Goal: Task Accomplishment & Management: Use online tool/utility

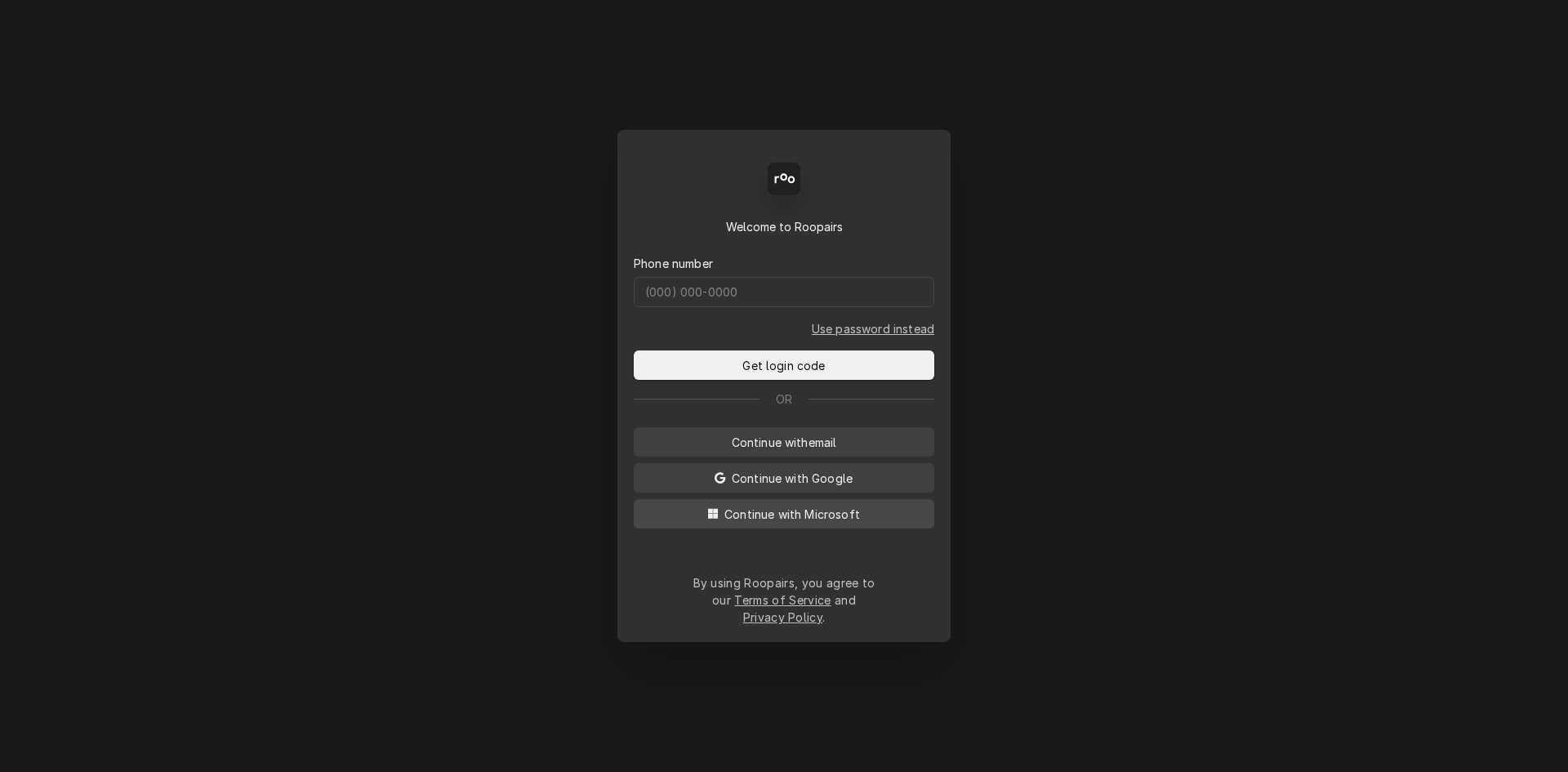
click at [853, 523] on span "Continue with Microsoft" at bounding box center [791, 514] width 142 height 17
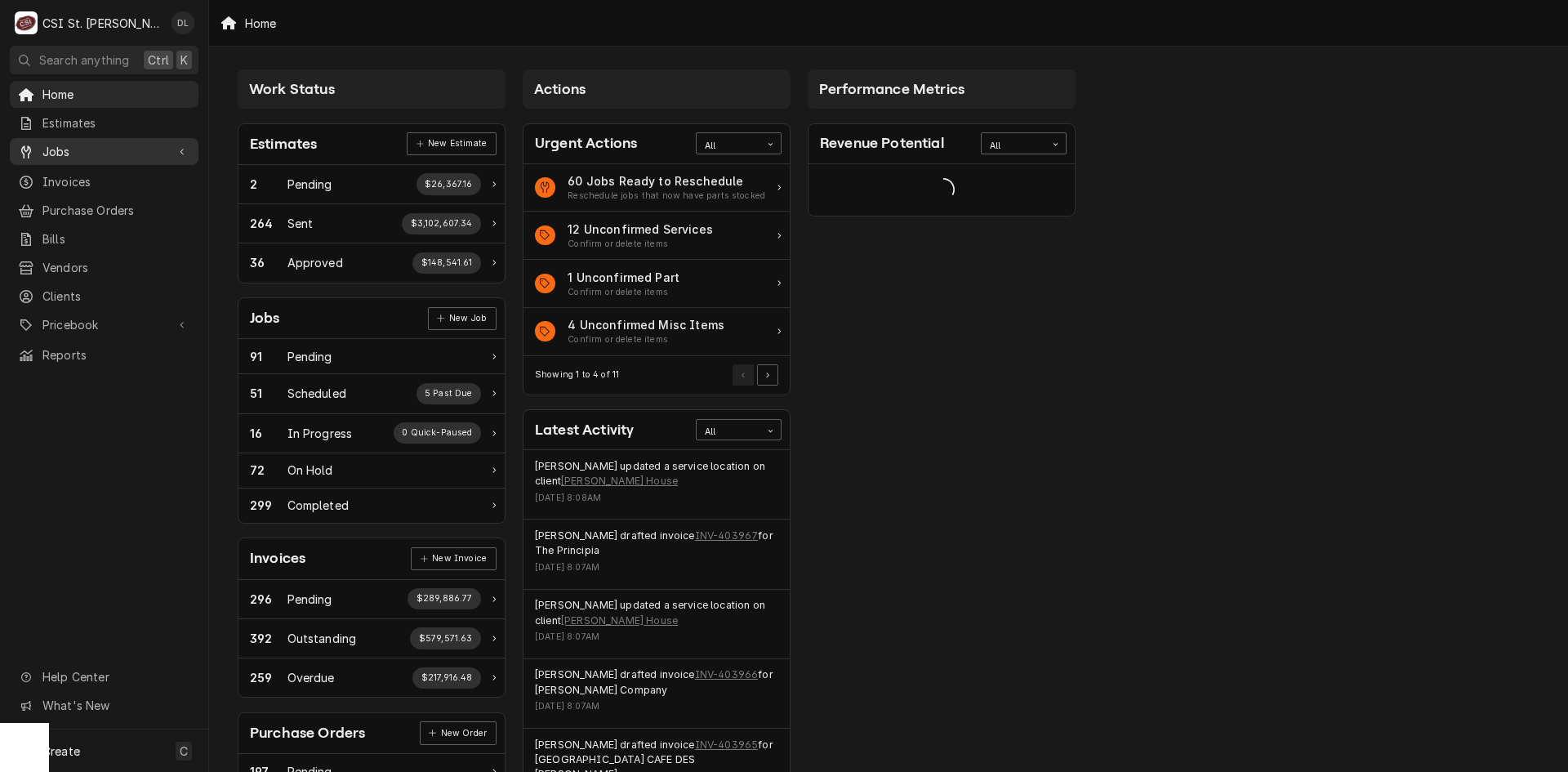
click at [56, 145] on span "Jobs" at bounding box center [105, 151] width 123 height 17
click at [66, 179] on span "Jobs" at bounding box center [116, 179] width 147 height 17
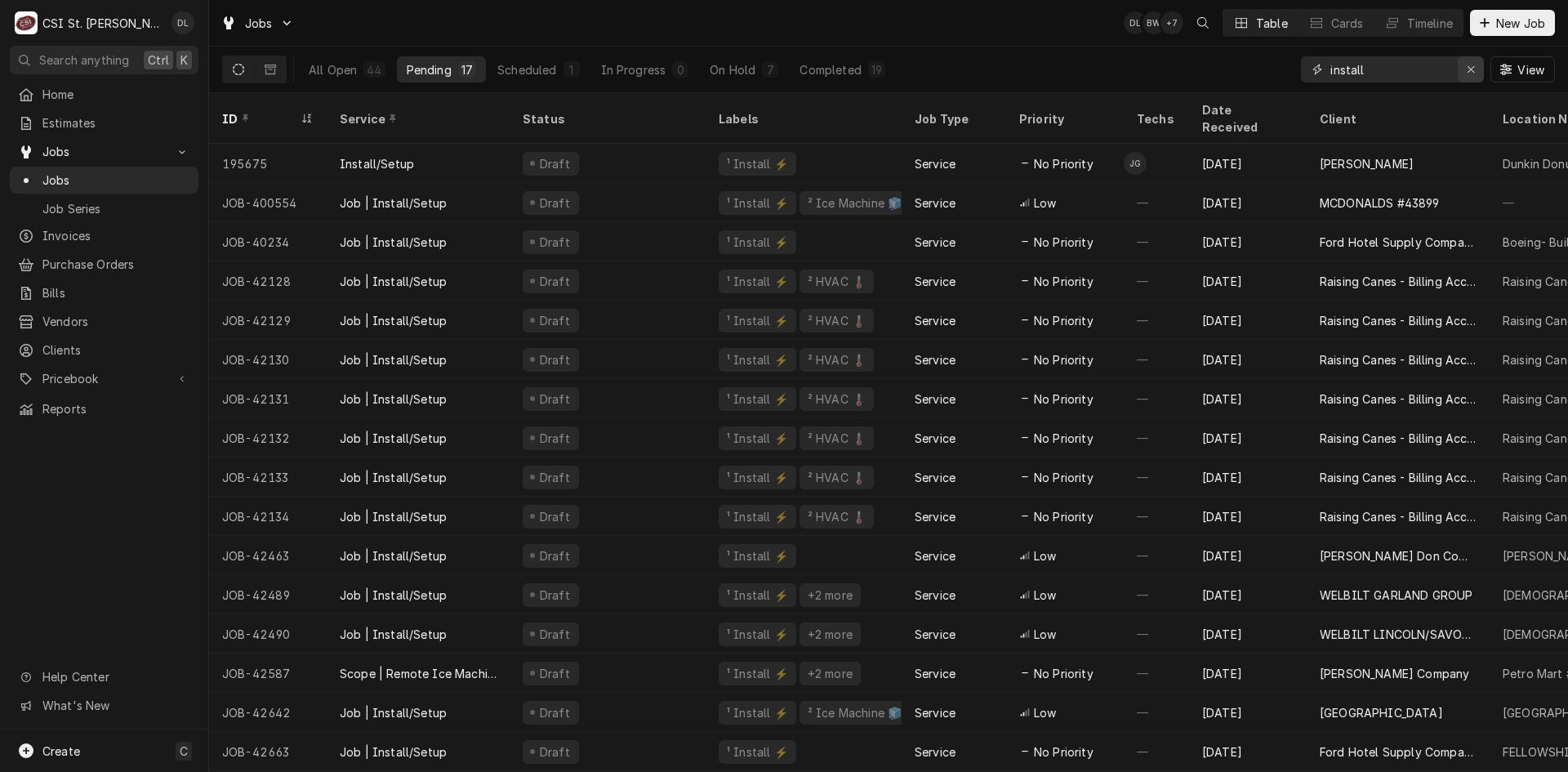
click at [1467, 64] on icon "Erase input" at bounding box center [1470, 69] width 9 height 11
click at [1397, 71] on input "Dynamic Content Wrapper" at bounding box center [1407, 70] width 153 height 26
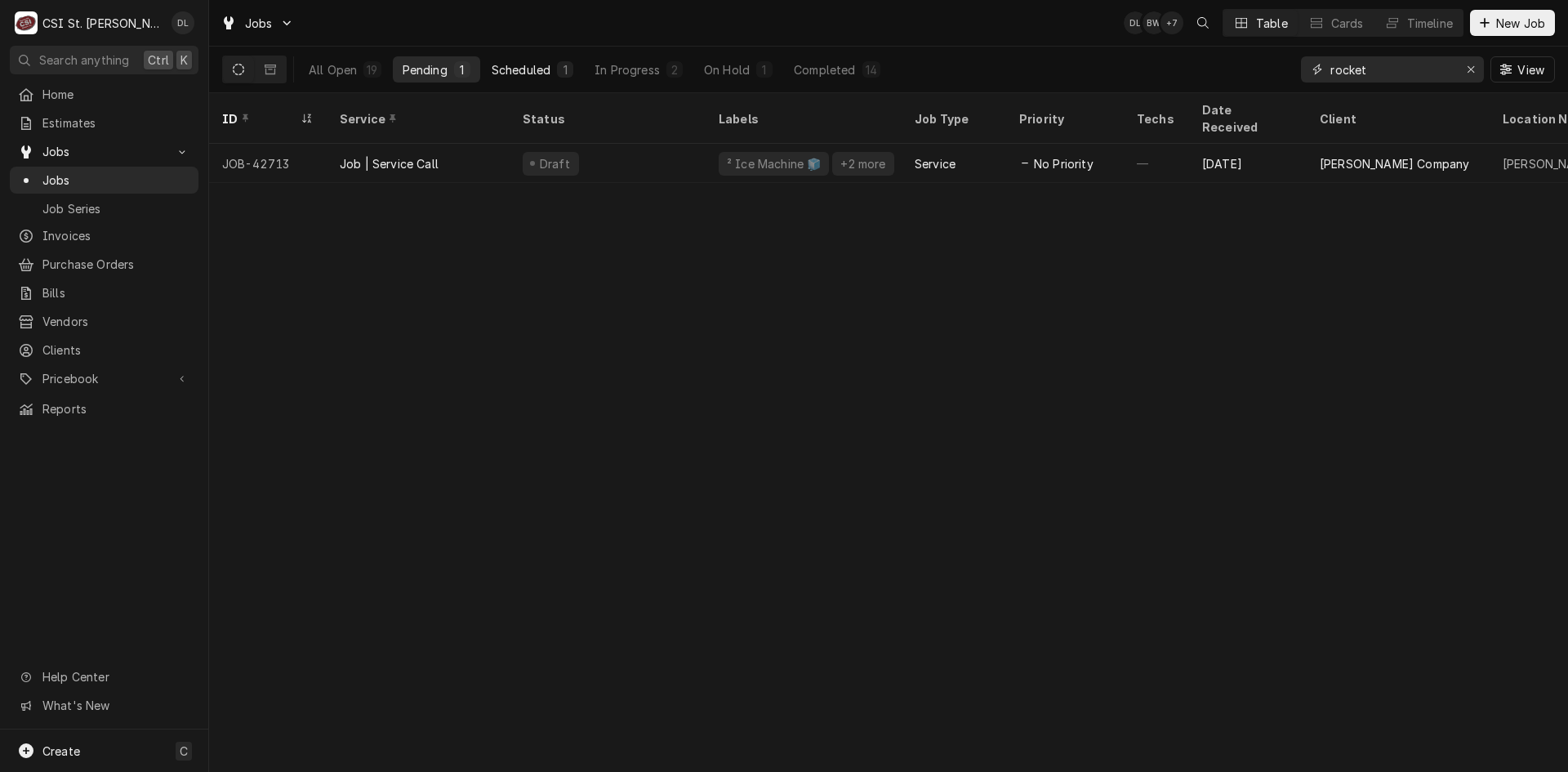
type input "rocket"
click at [537, 60] on button "Scheduled 1" at bounding box center [533, 70] width 102 height 26
click at [628, 65] on div "In Progress" at bounding box center [627, 70] width 66 height 17
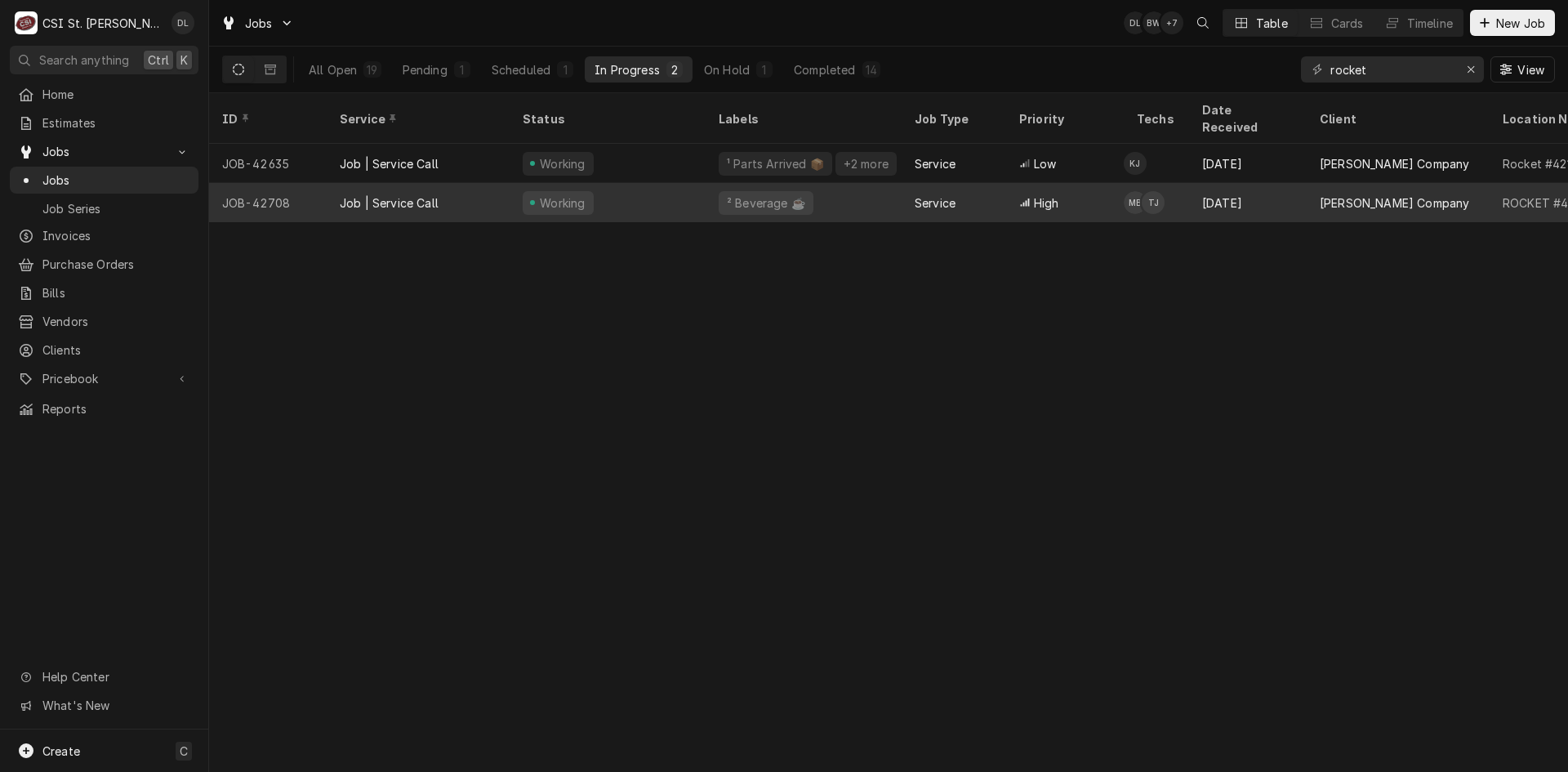
click at [879, 183] on div "² Beverage ☕️" at bounding box center [803, 202] width 196 height 39
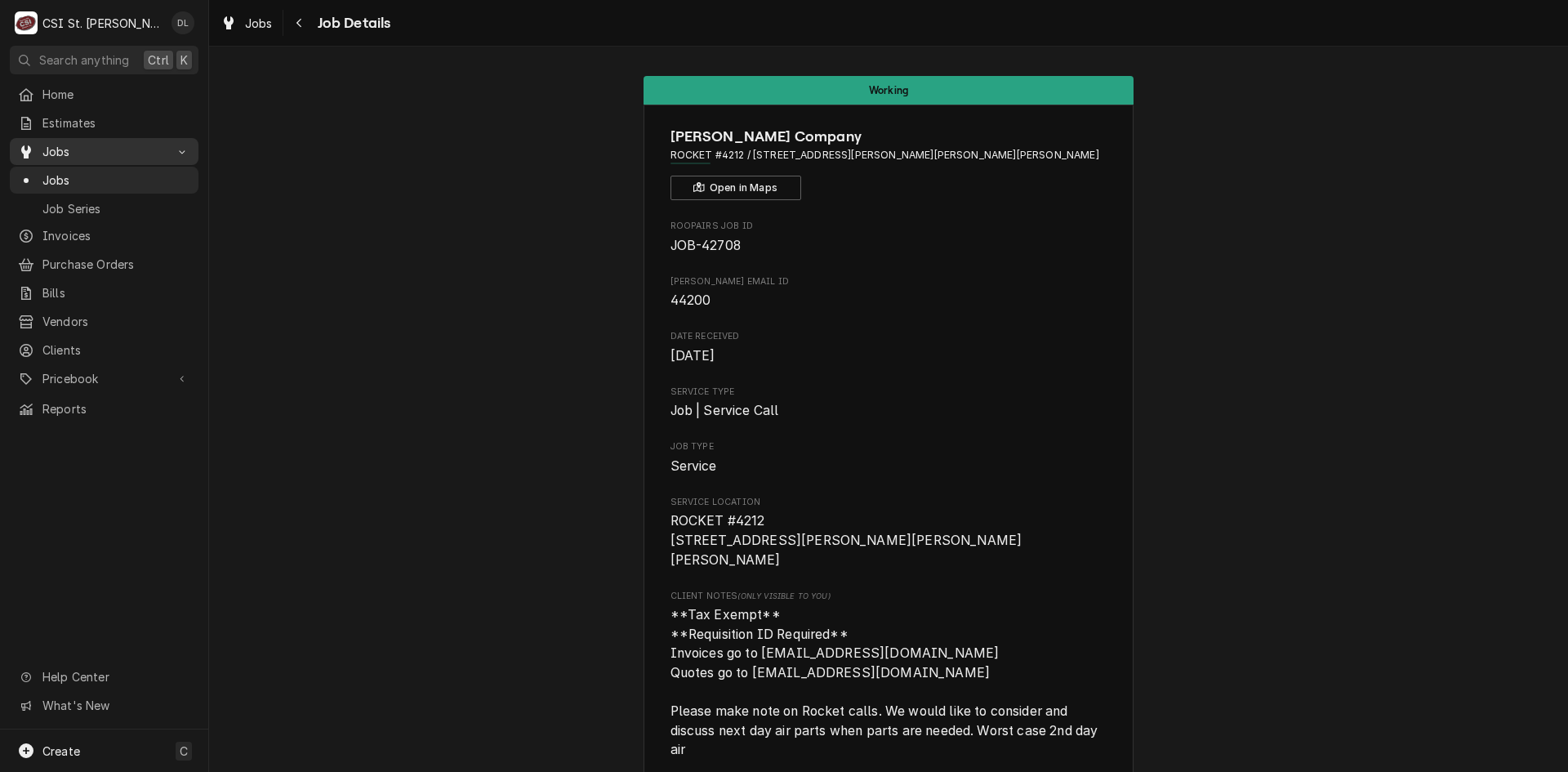
click at [67, 146] on span "Jobs" at bounding box center [105, 151] width 123 height 17
click at [57, 171] on span "Jobs" at bounding box center [116, 179] width 147 height 17
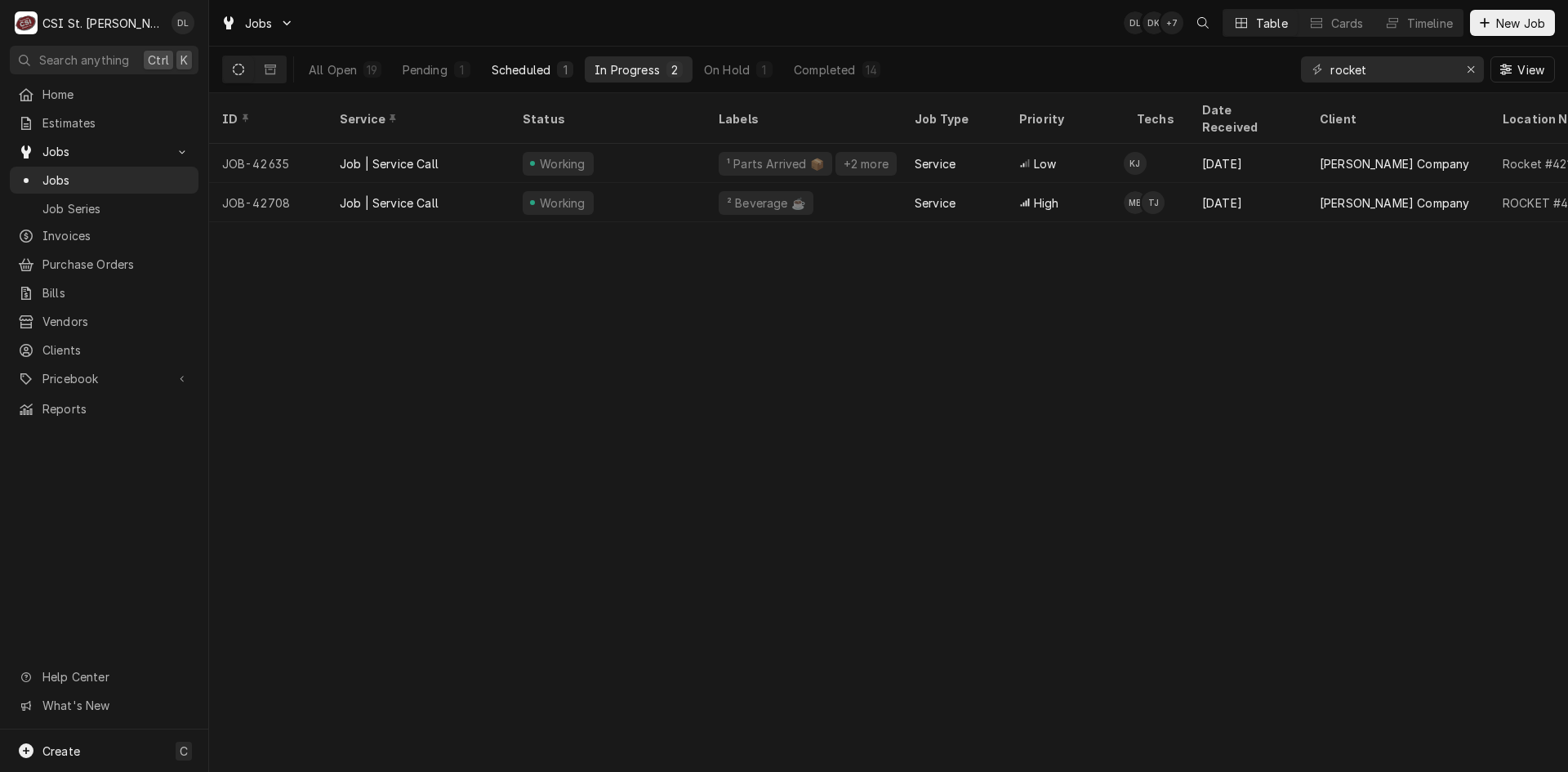
click at [519, 60] on button "Scheduled 1" at bounding box center [533, 70] width 102 height 26
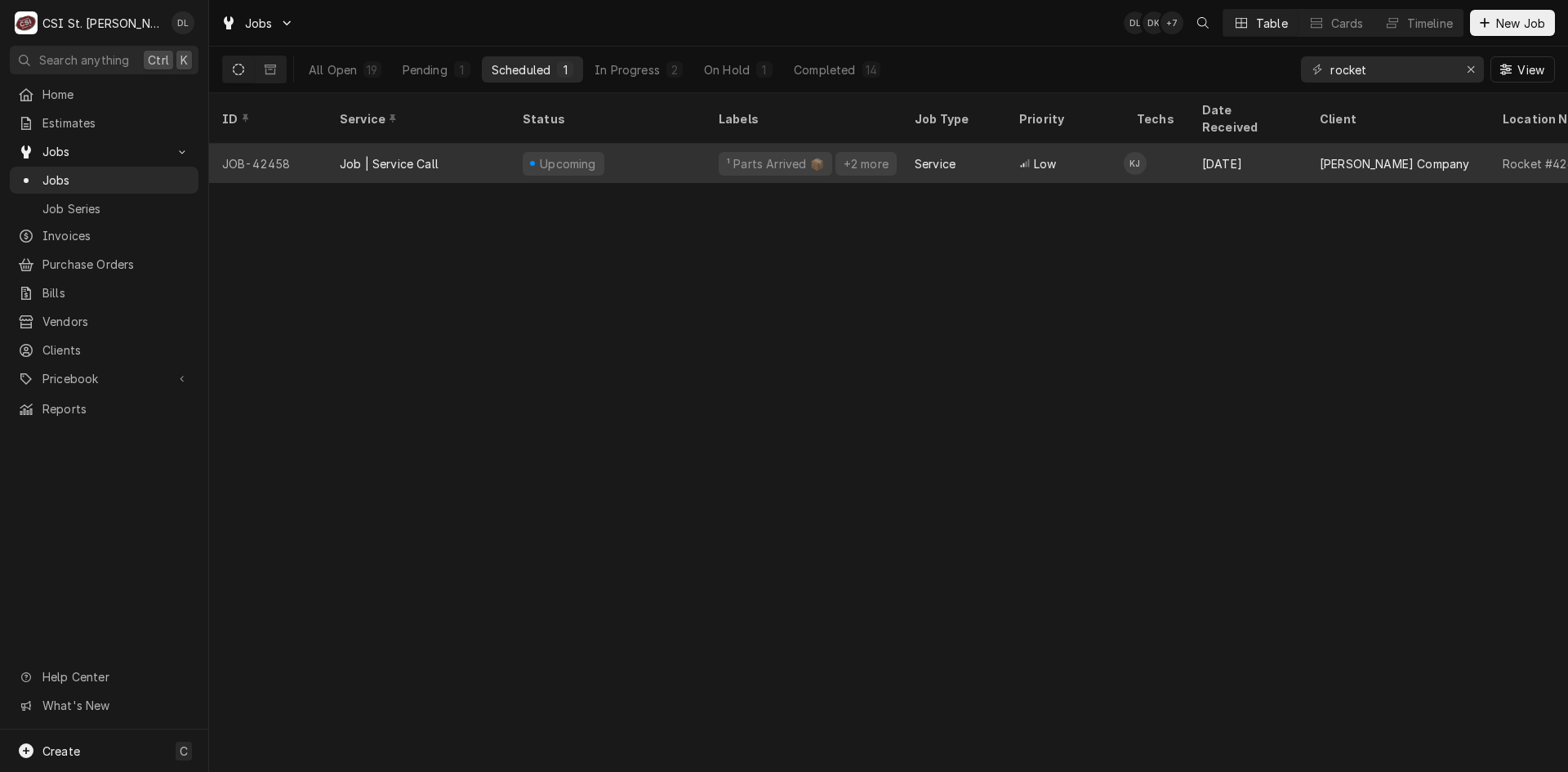
click at [1044, 158] on div "Low" at bounding box center [1065, 162] width 117 height 39
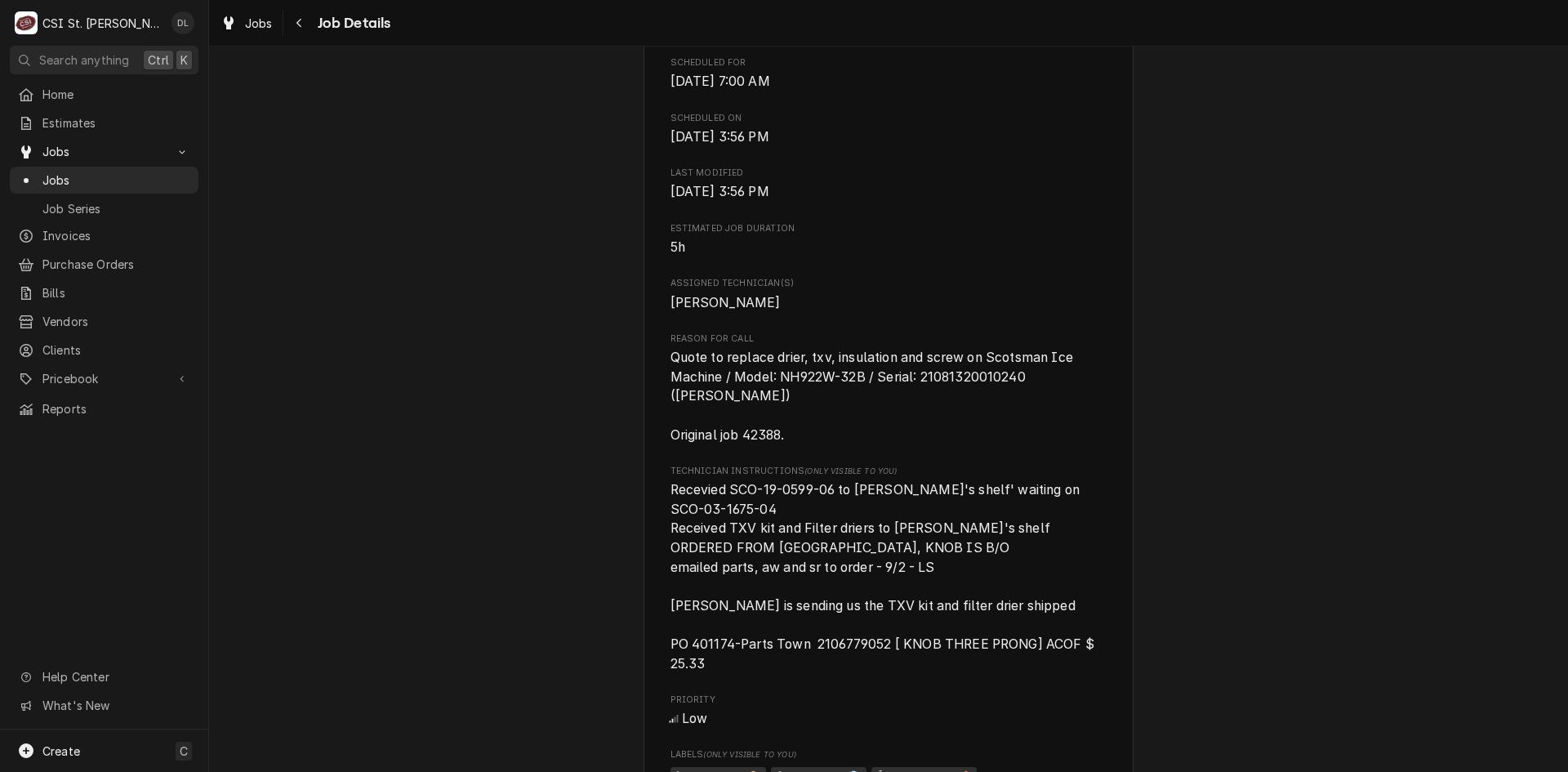
scroll to position [490, 0]
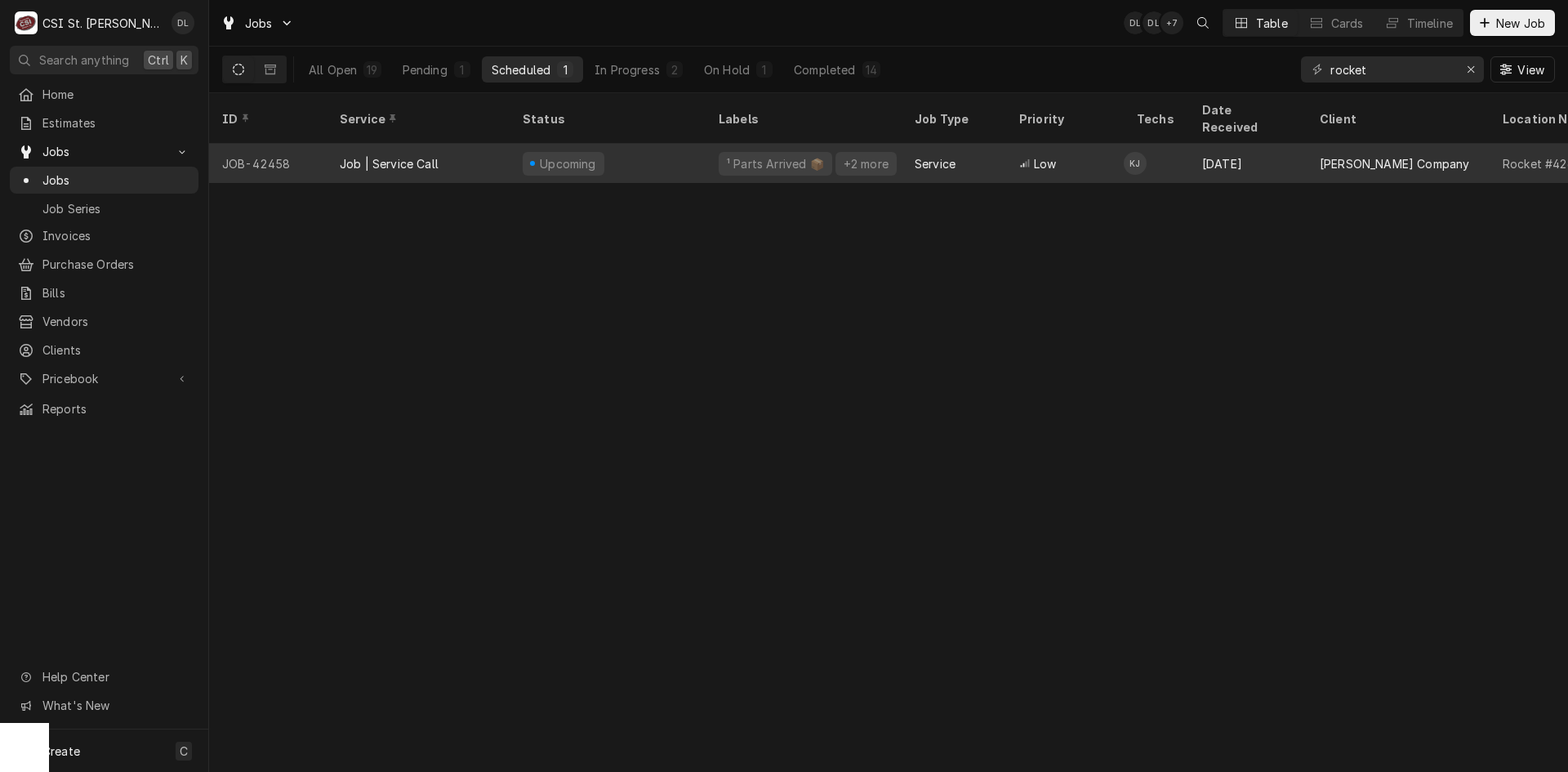
click at [692, 143] on div "Upcoming" at bounding box center [607, 162] width 196 height 39
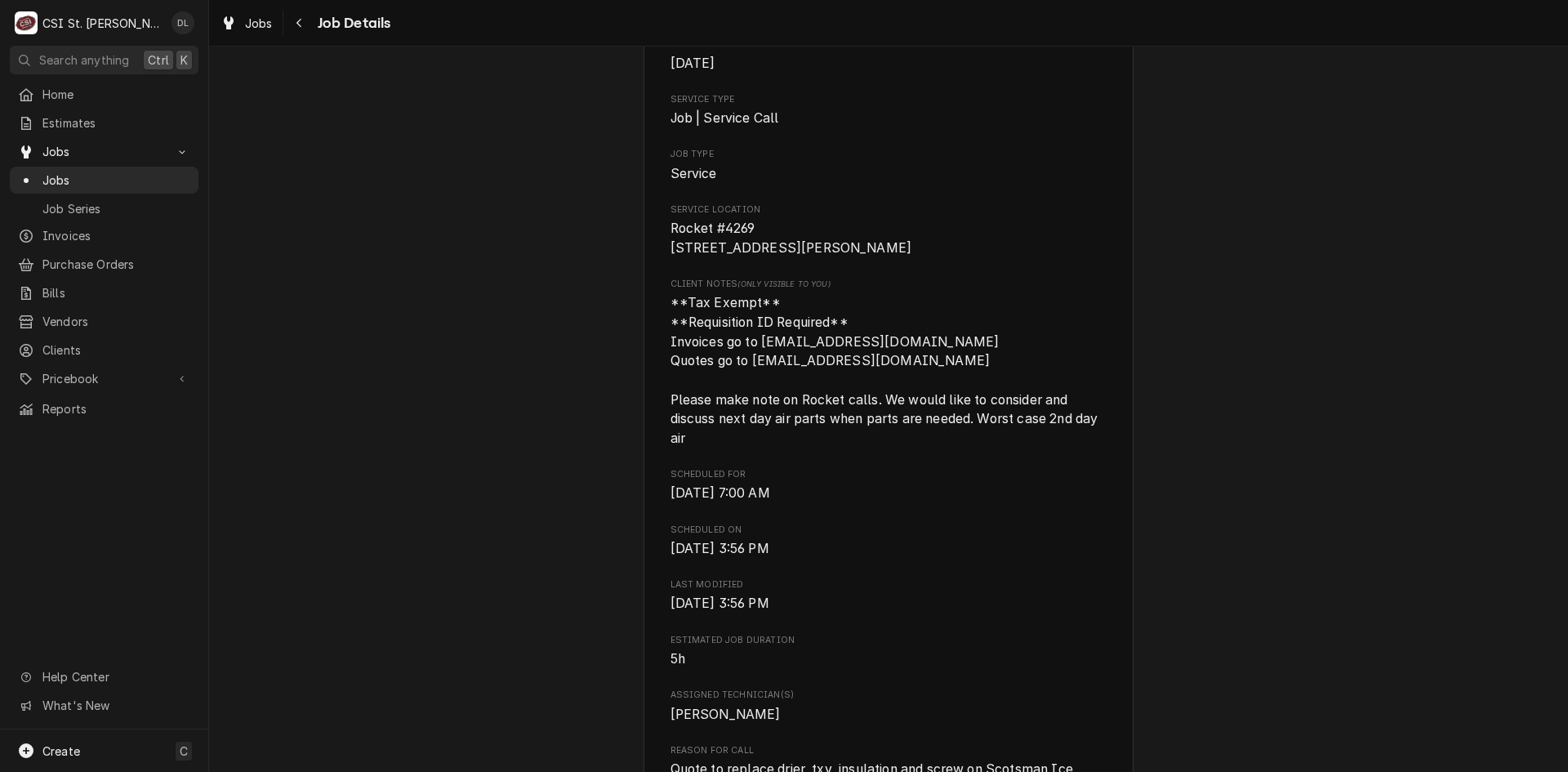
scroll to position [245, 0]
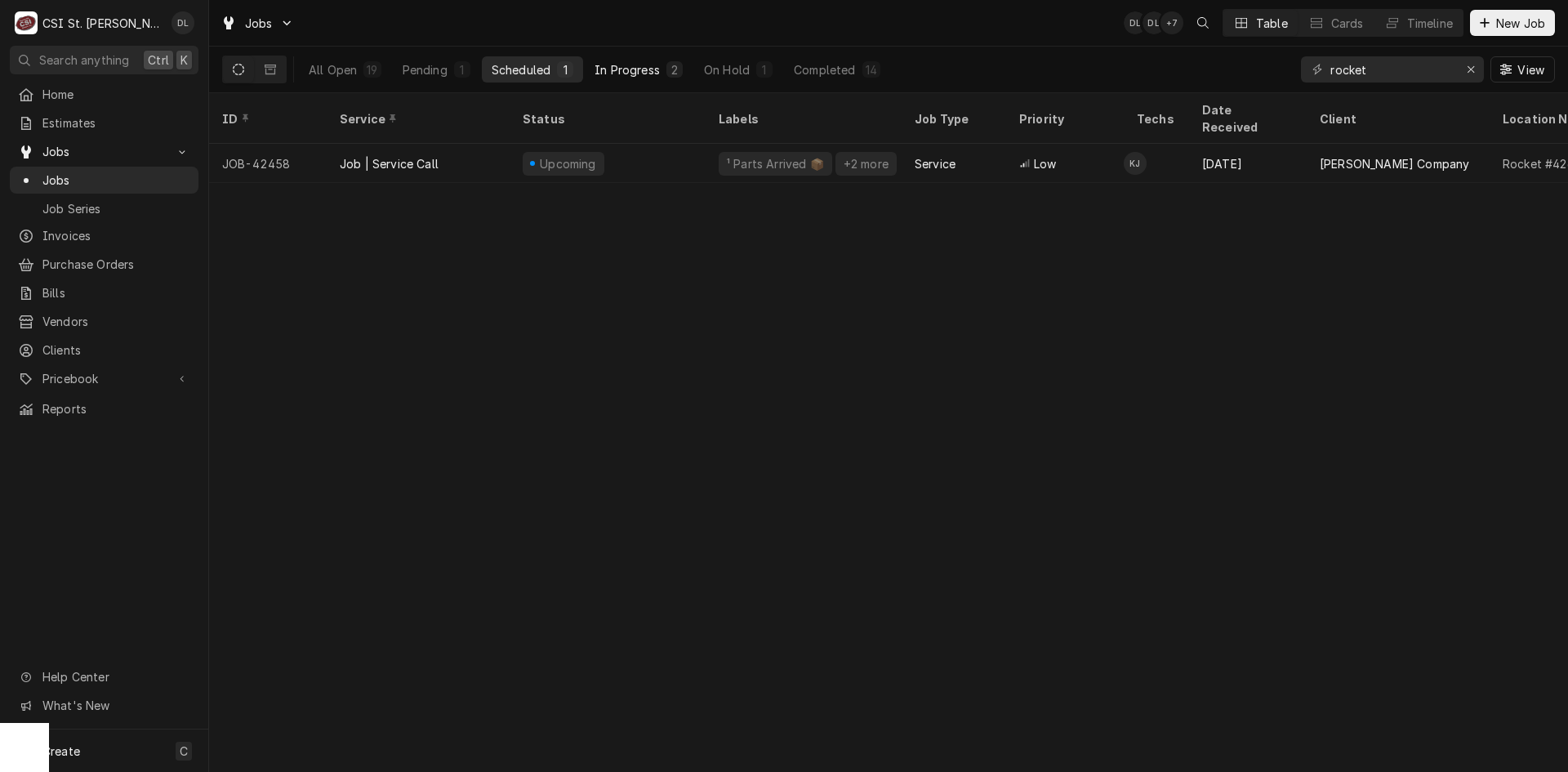
click at [633, 58] on button "In Progress 2" at bounding box center [638, 70] width 108 height 26
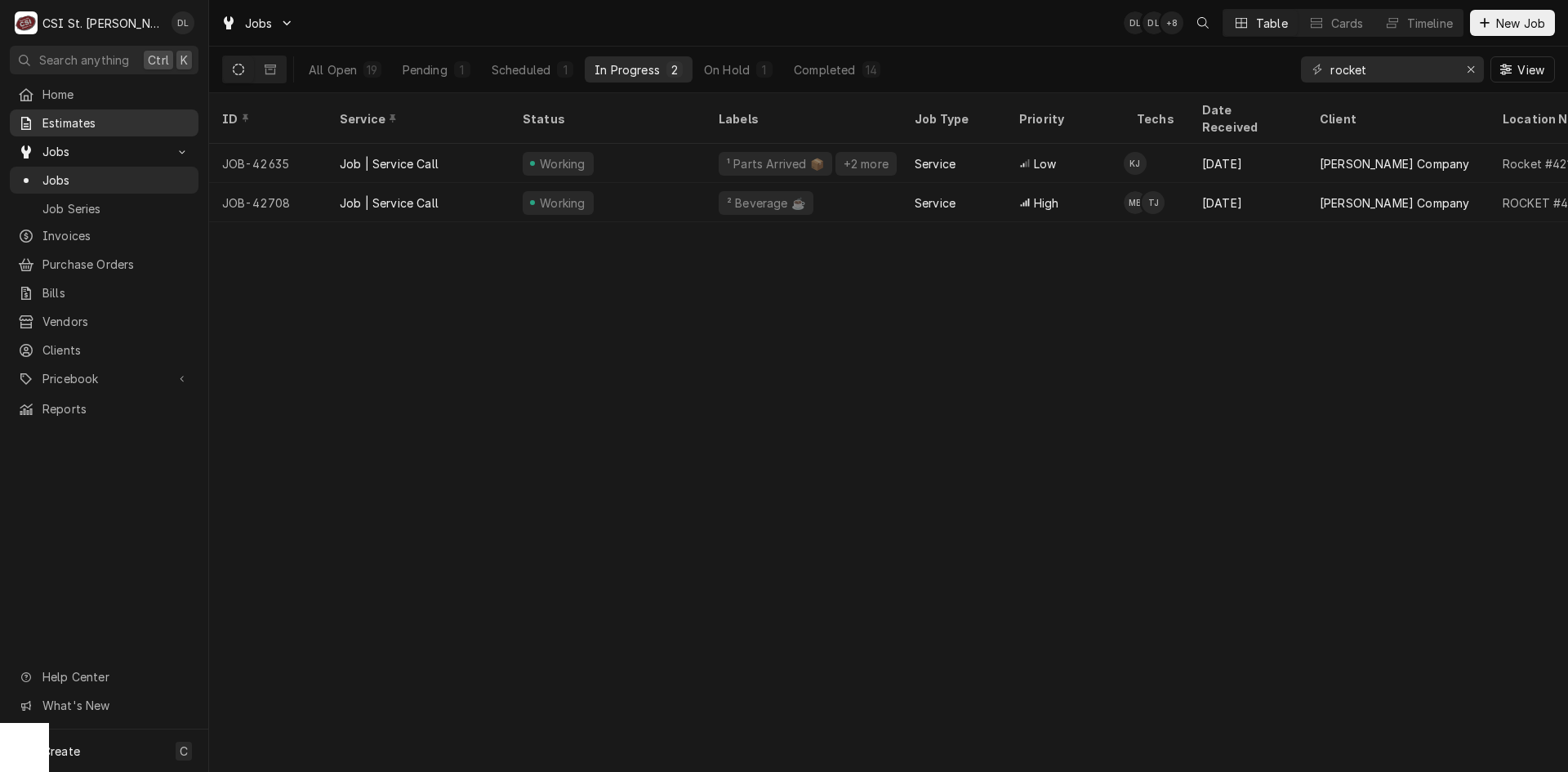
click at [73, 115] on span "Estimates" at bounding box center [116, 123] width 147 height 17
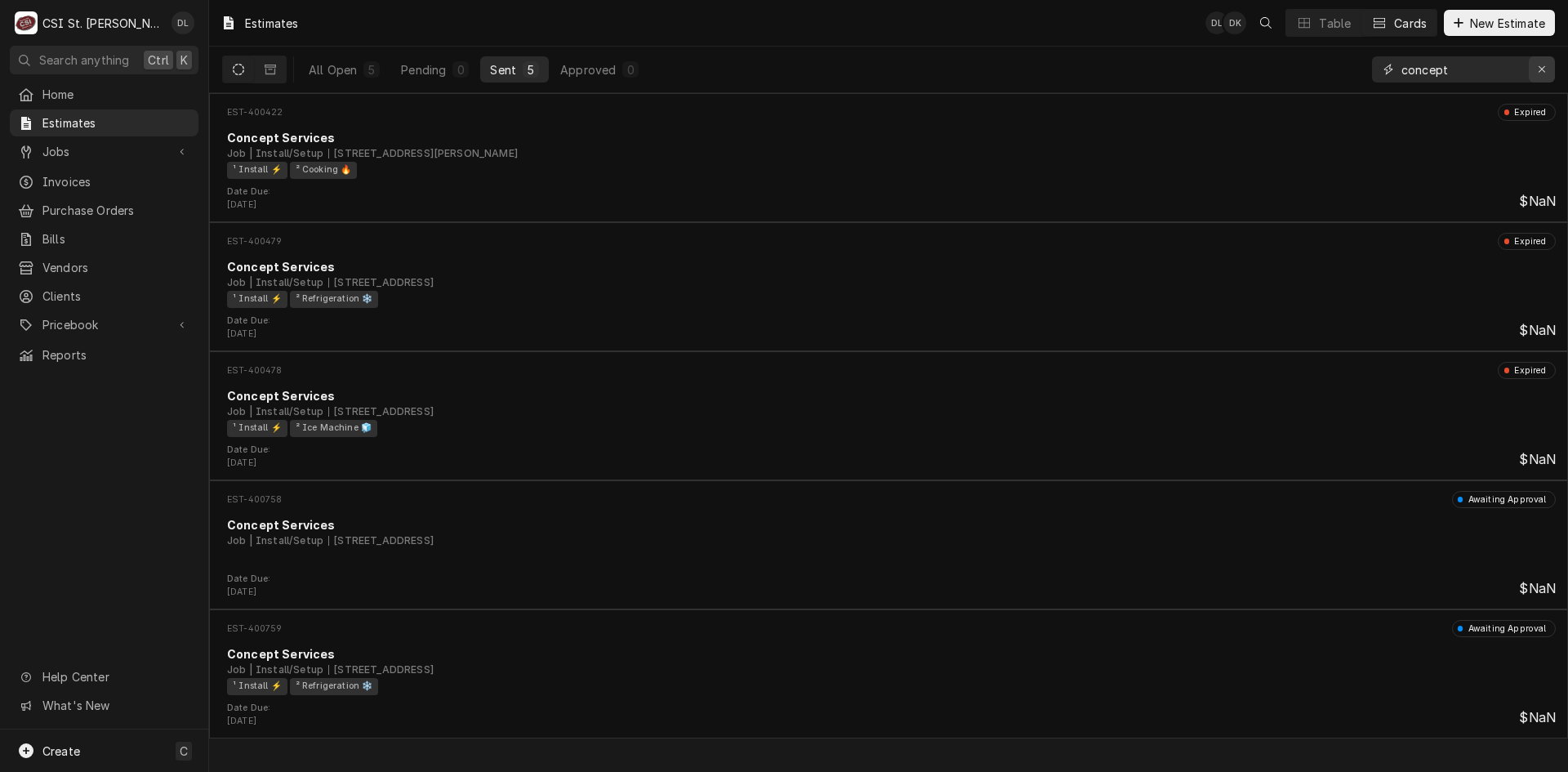
click at [1538, 71] on icon "Erase input" at bounding box center [1542, 69] width 9 height 11
click at [1466, 71] on input "Dynamic Content Wrapper" at bounding box center [1478, 70] width 153 height 26
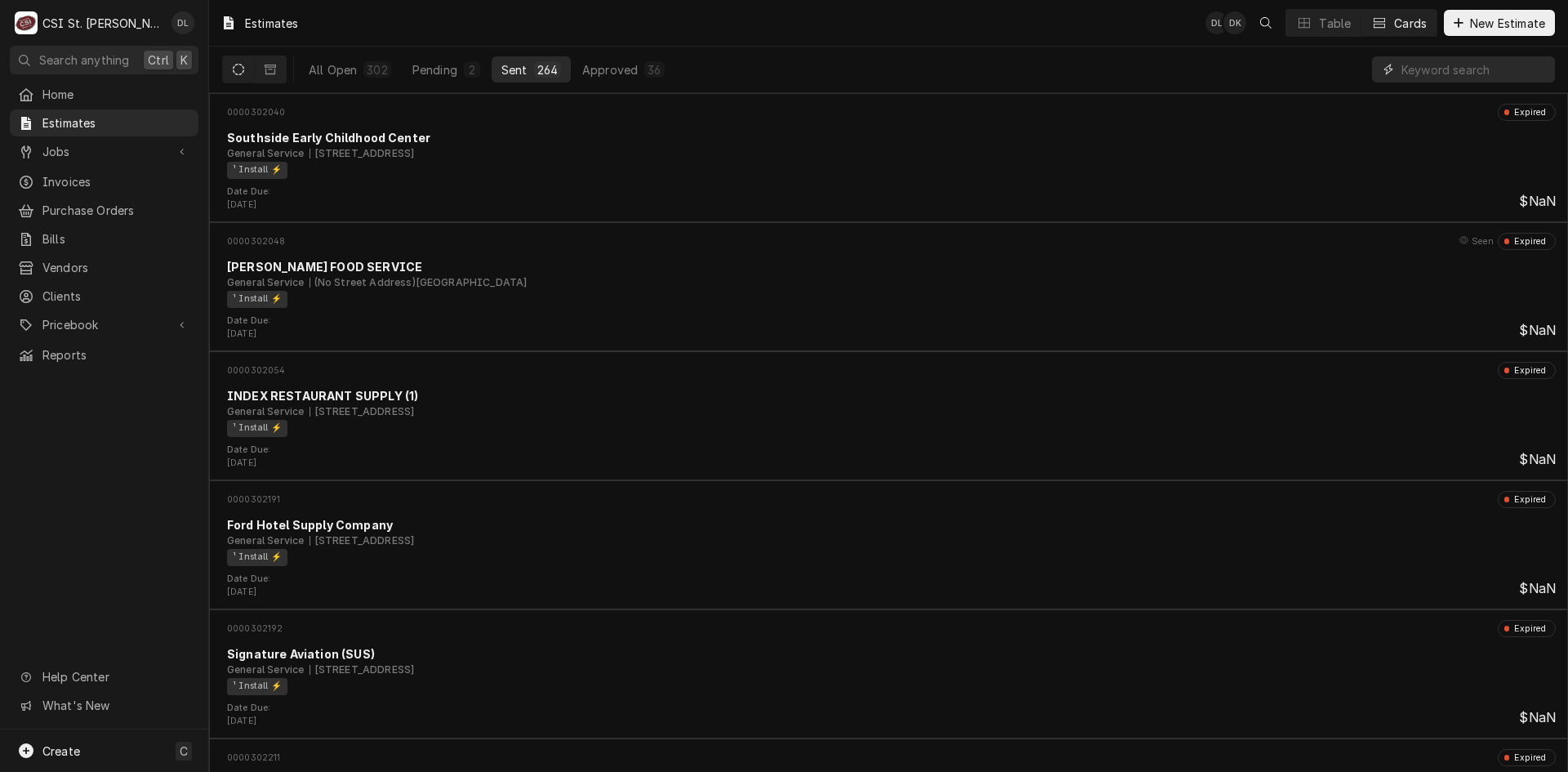
click at [1486, 75] on input "Dynamic Content Wrapper" at bounding box center [1474, 70] width 145 height 26
click at [1471, 66] on input "Dynamic Content Wrapper" at bounding box center [1474, 70] width 145 height 26
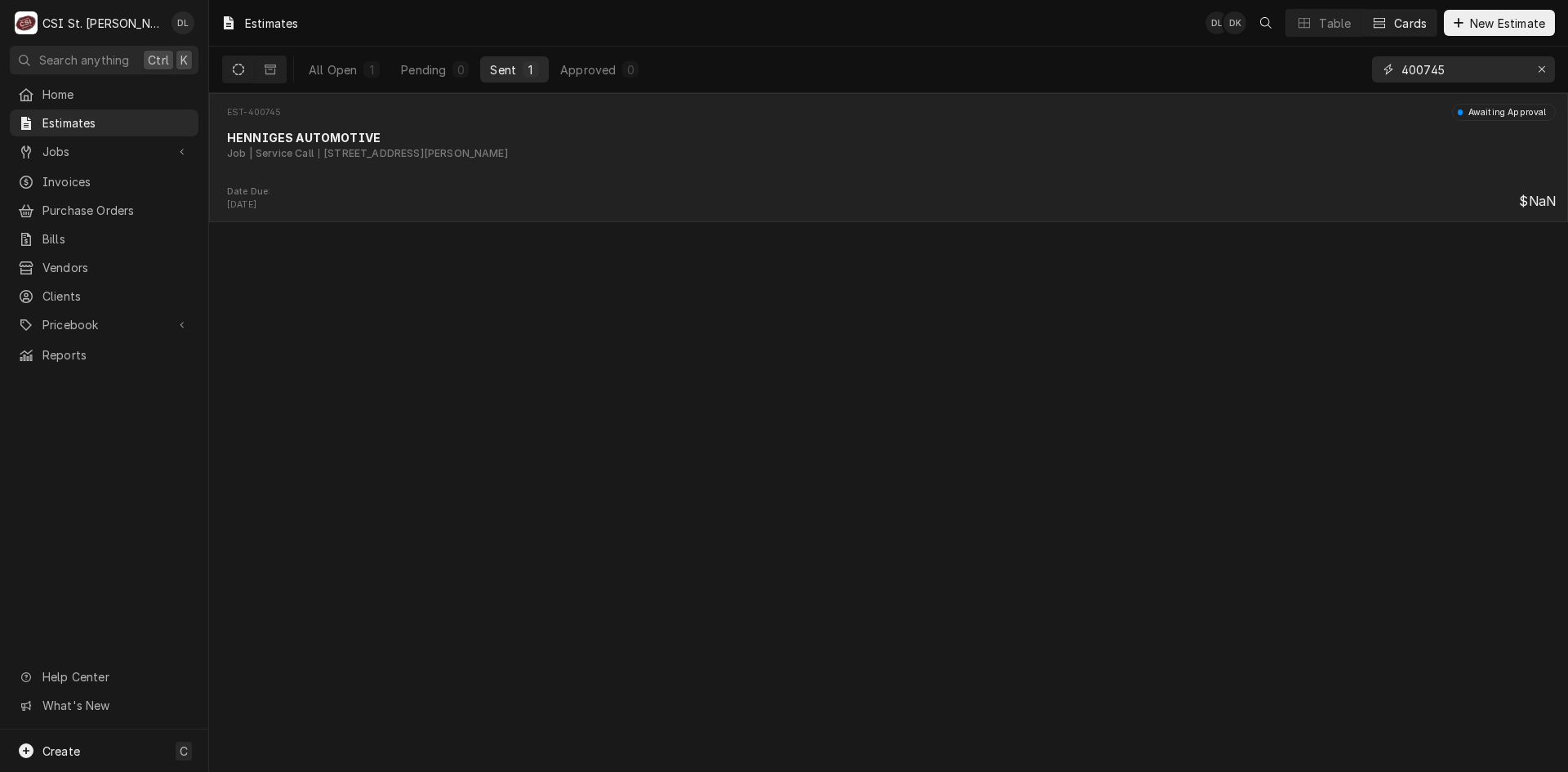
type input "400745"
click at [585, 153] on div "Job | Service Call 101 Danny Scott Dr, New Haven, MO 63068" at bounding box center [891, 153] width 1329 height 15
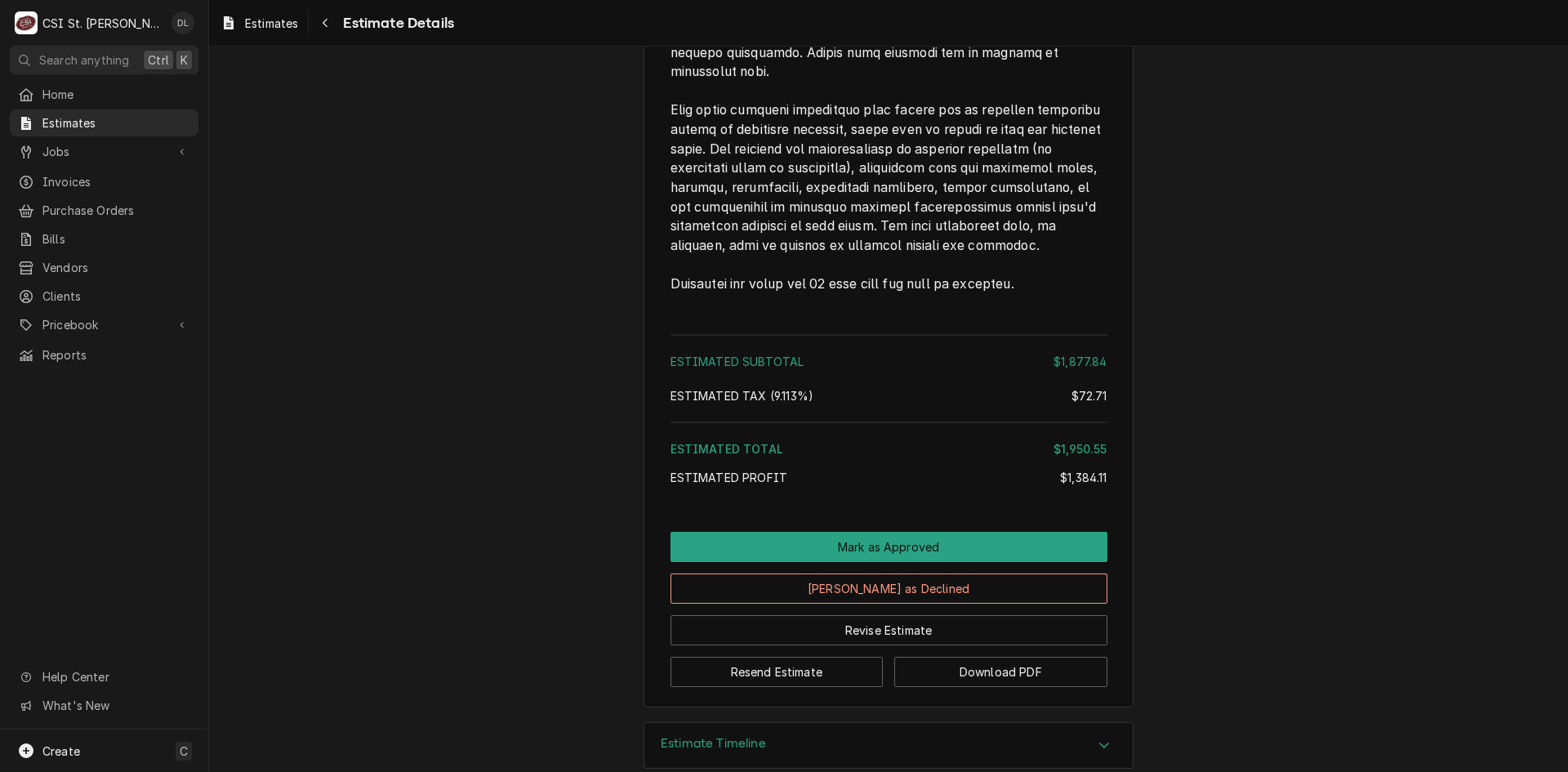
scroll to position [3504, 0]
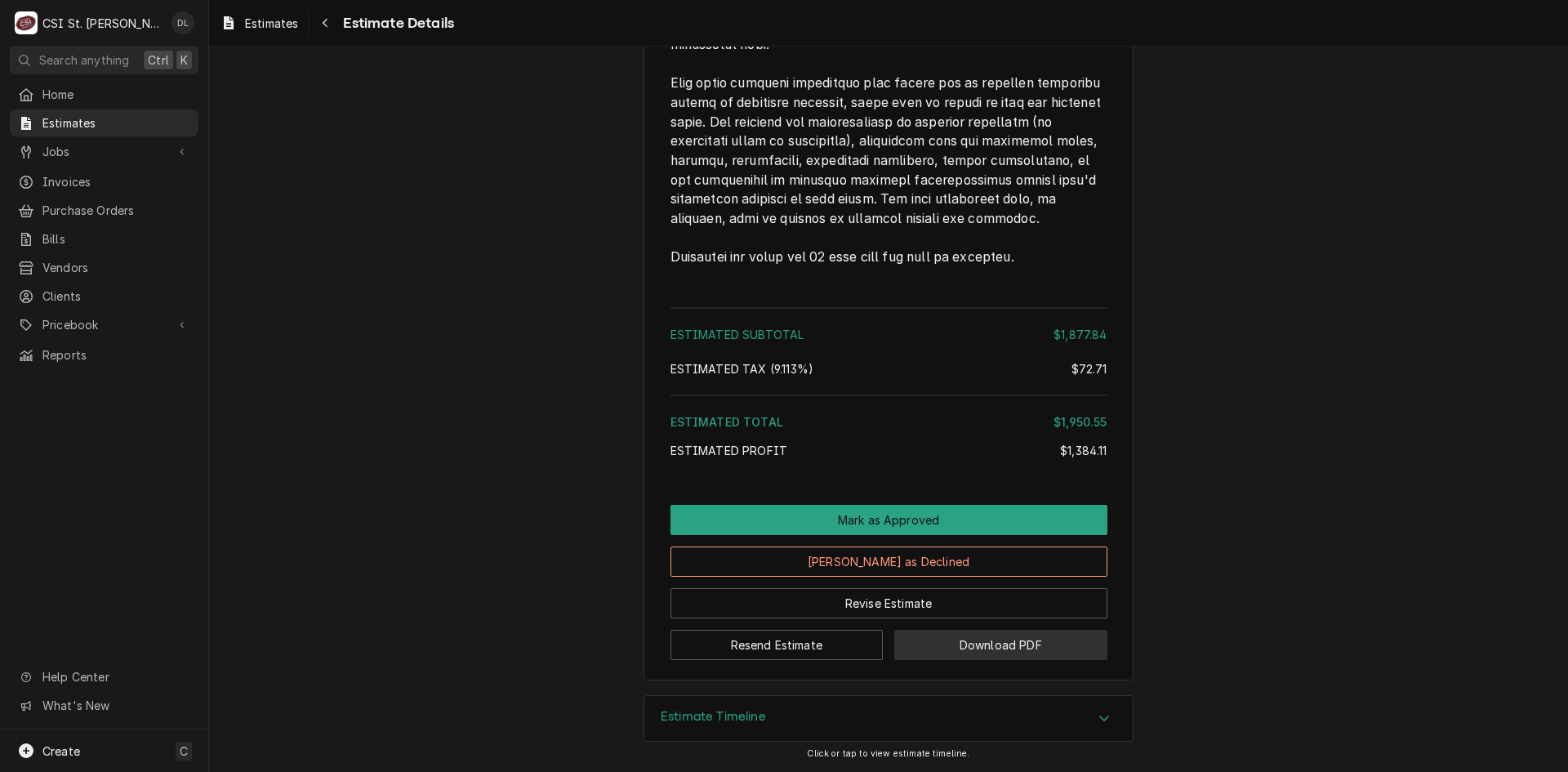
click at [990, 652] on button "Download PDF" at bounding box center [1001, 644] width 213 height 30
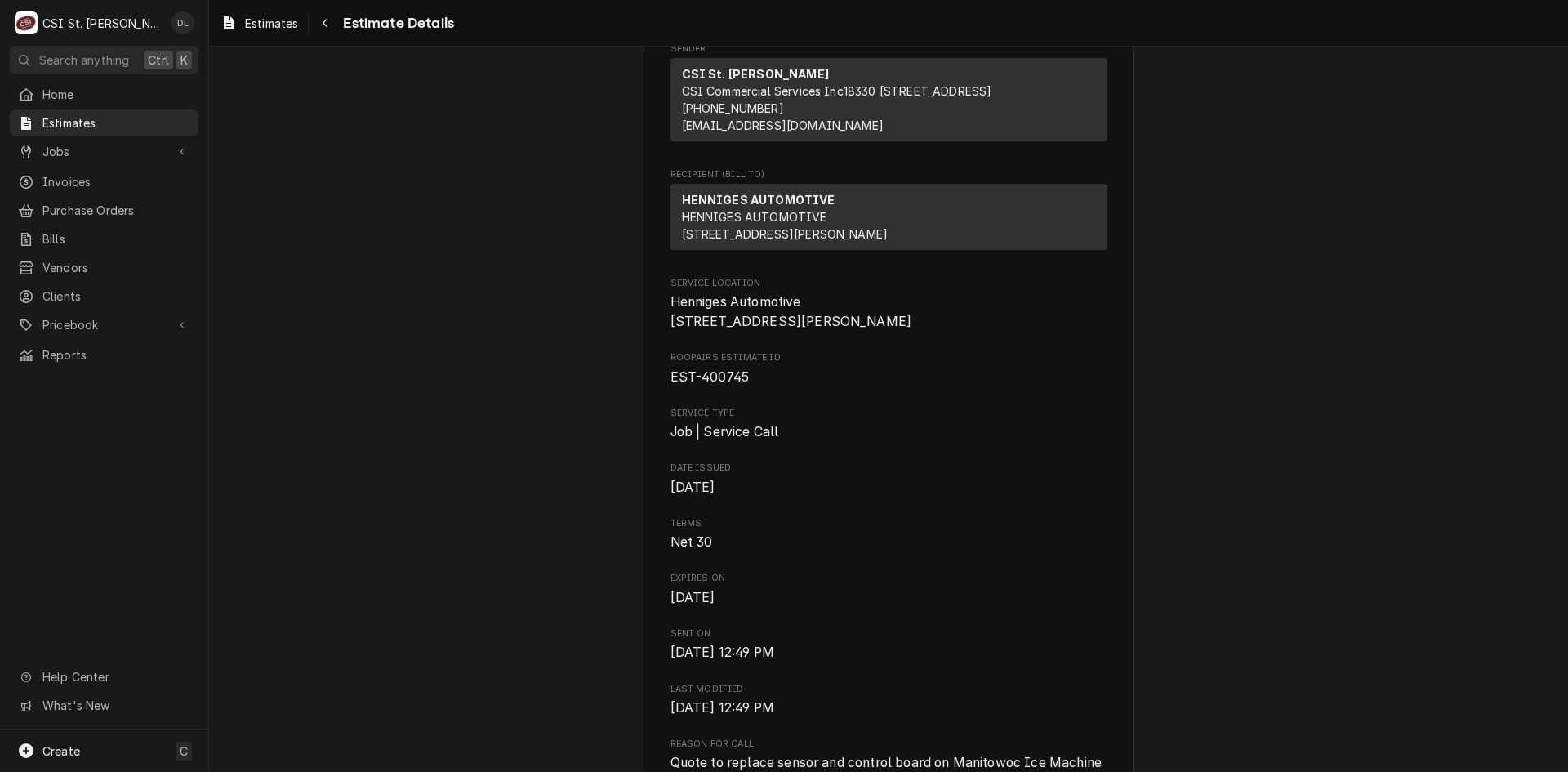
scroll to position [0, 0]
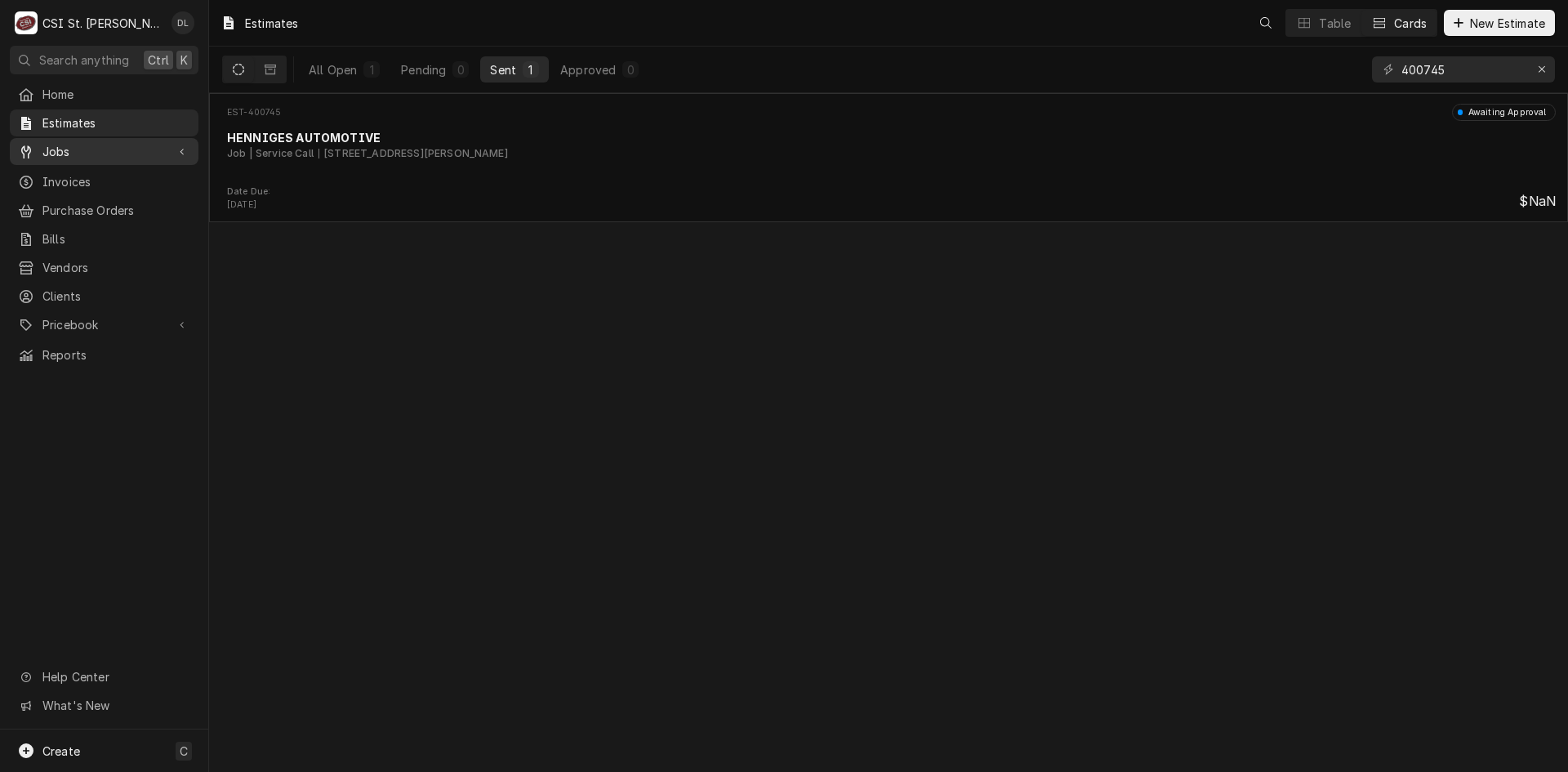
click at [71, 146] on span "Jobs" at bounding box center [105, 151] width 123 height 17
click at [67, 143] on span "Jobs" at bounding box center [105, 151] width 123 height 17
click at [72, 147] on span "Jobs" at bounding box center [105, 151] width 123 height 17
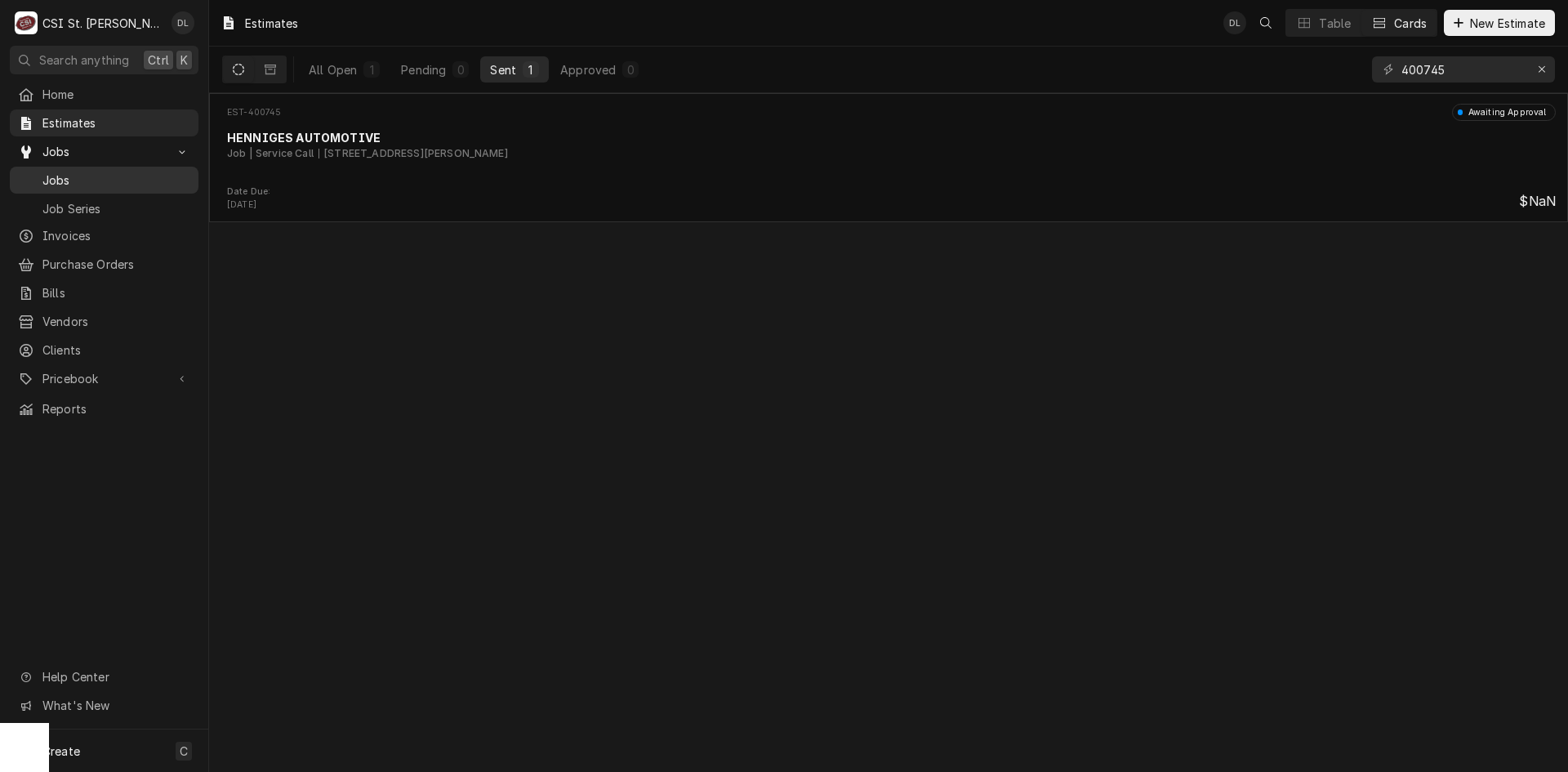
click at [75, 171] on span "Jobs" at bounding box center [116, 179] width 147 height 17
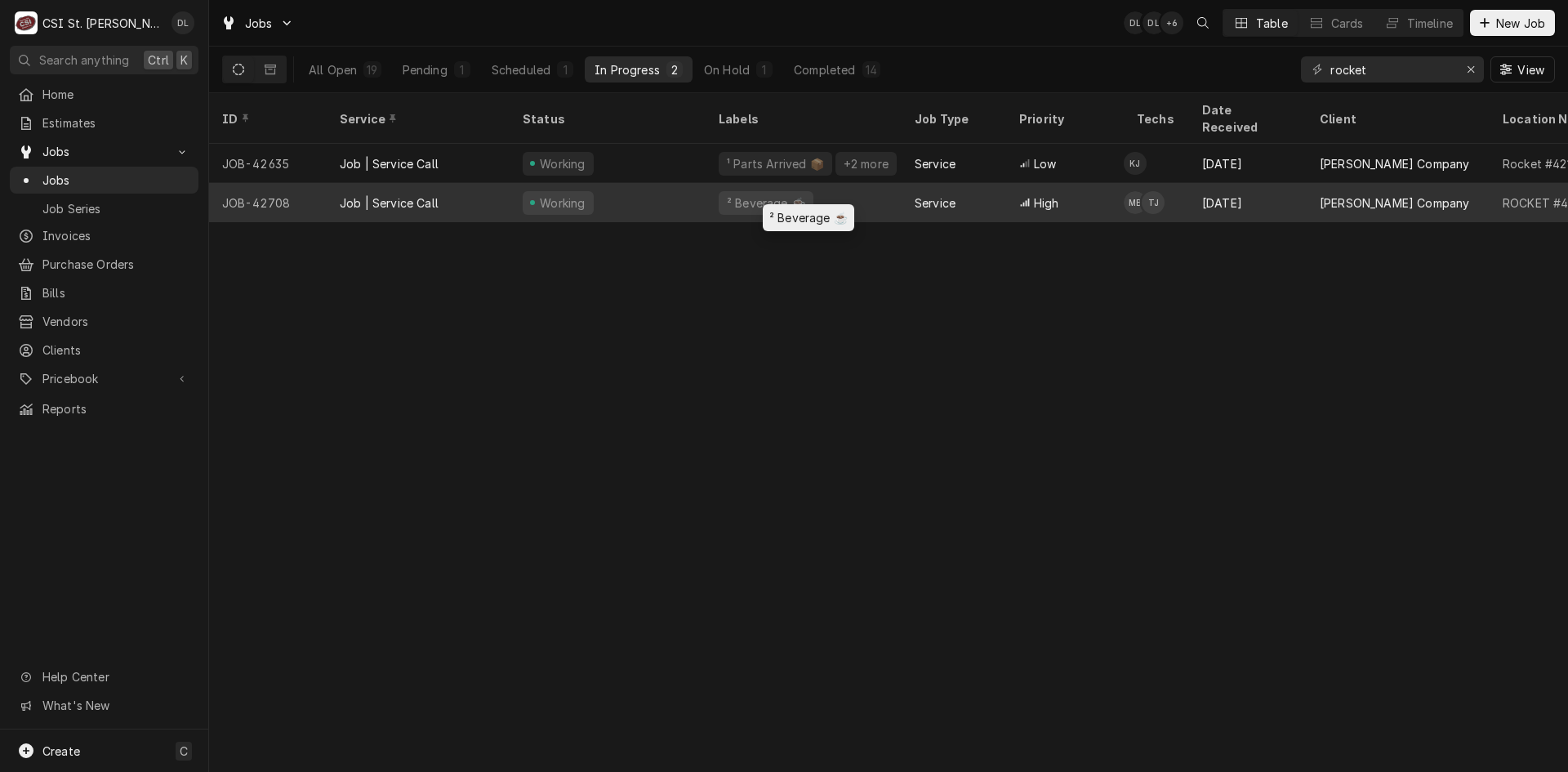
click at [896, 191] on div "² Beverage ☕️" at bounding box center [803, 202] width 196 height 39
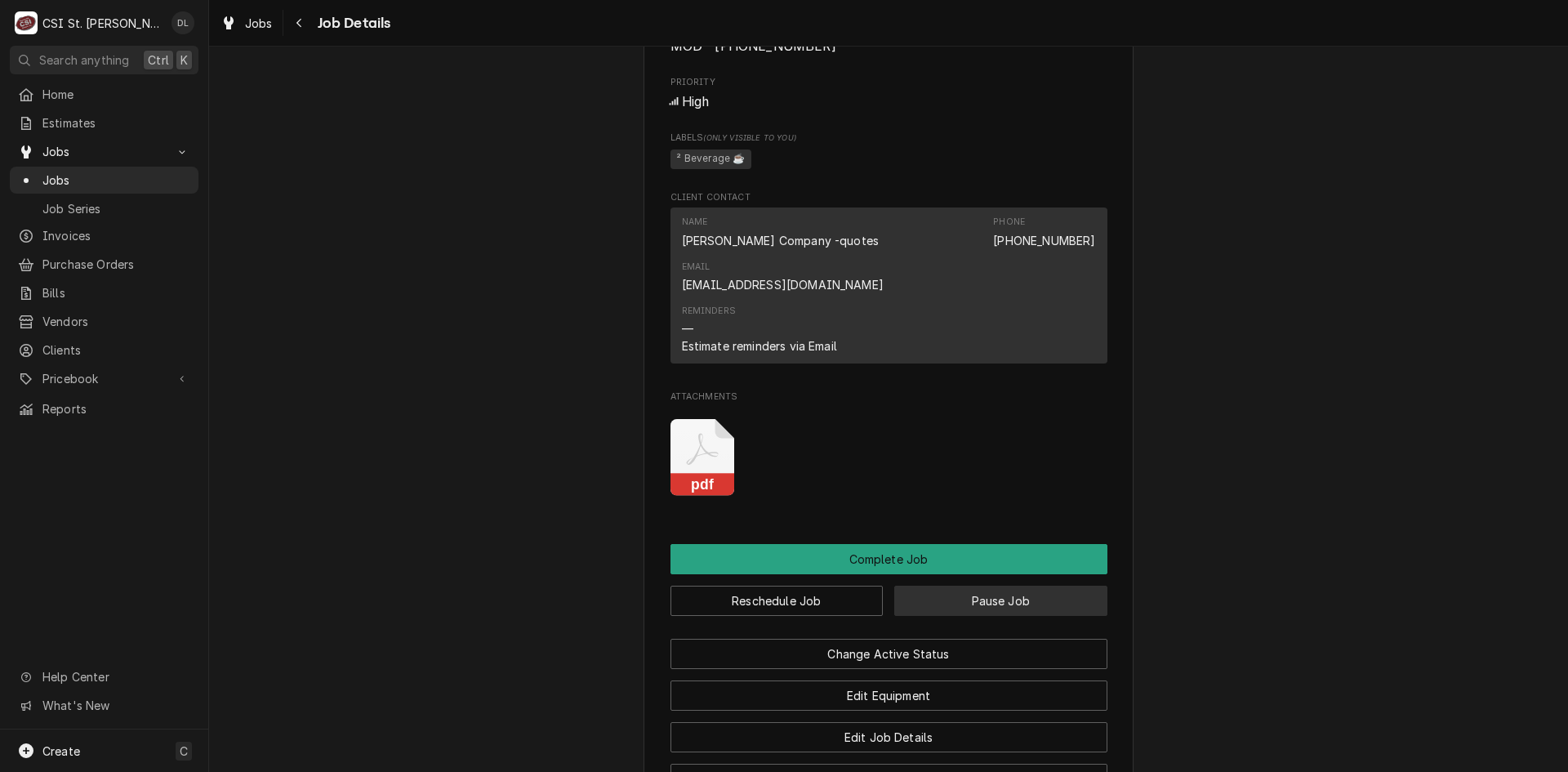
scroll to position [1293, 0]
